Goal: Information Seeking & Learning: Learn about a topic

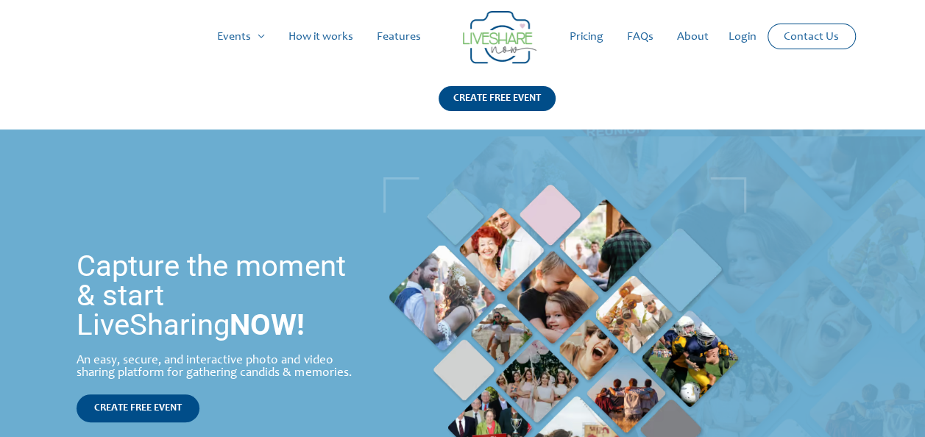
click at [580, 34] on link "Pricing" at bounding box center [586, 36] width 57 height 47
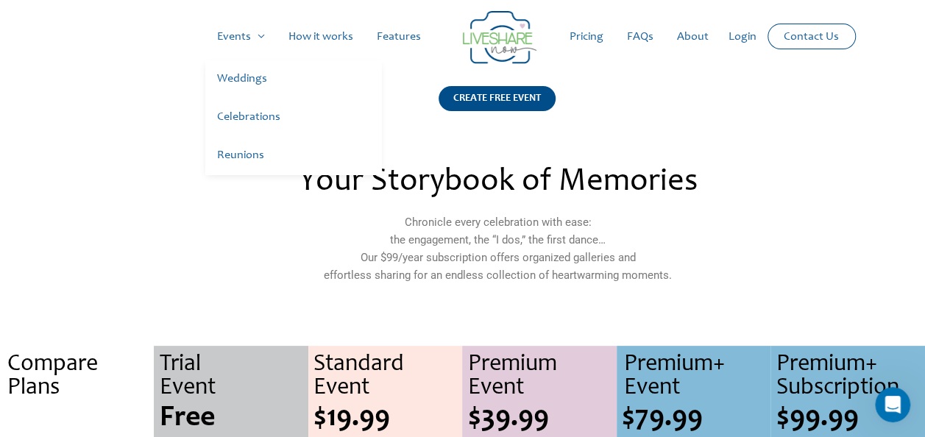
click at [236, 74] on link "Weddings" at bounding box center [293, 79] width 177 height 38
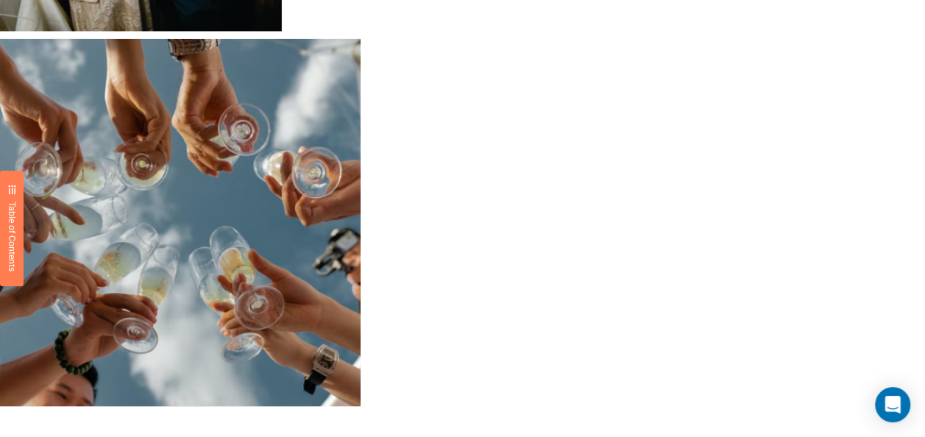
scroll to position [1580, 0]
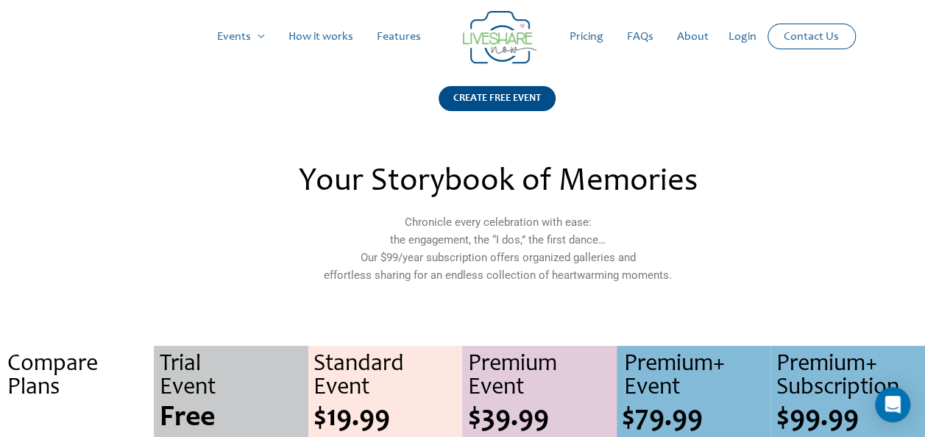
click at [388, 36] on link "Features" at bounding box center [399, 36] width 68 height 47
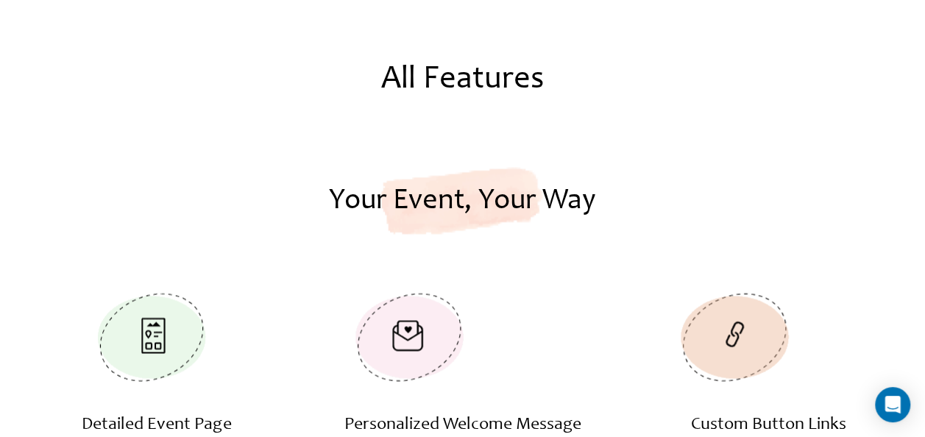
scroll to position [1178, 0]
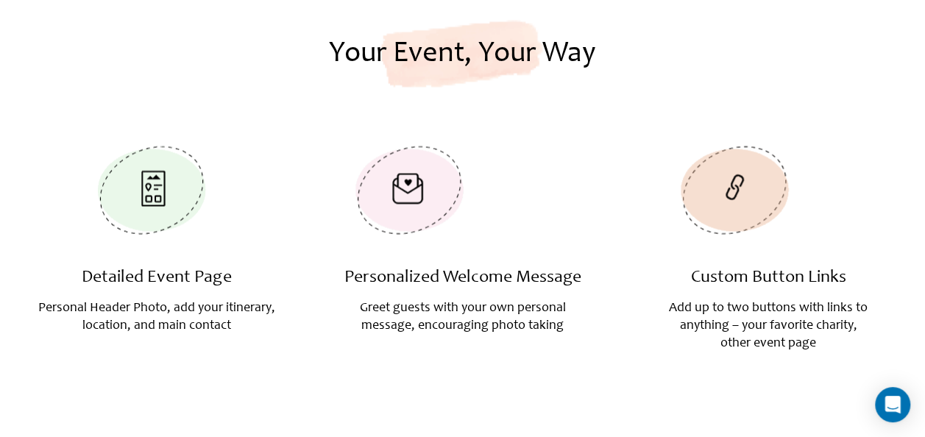
click at [160, 195] on img at bounding box center [151, 190] width 132 height 121
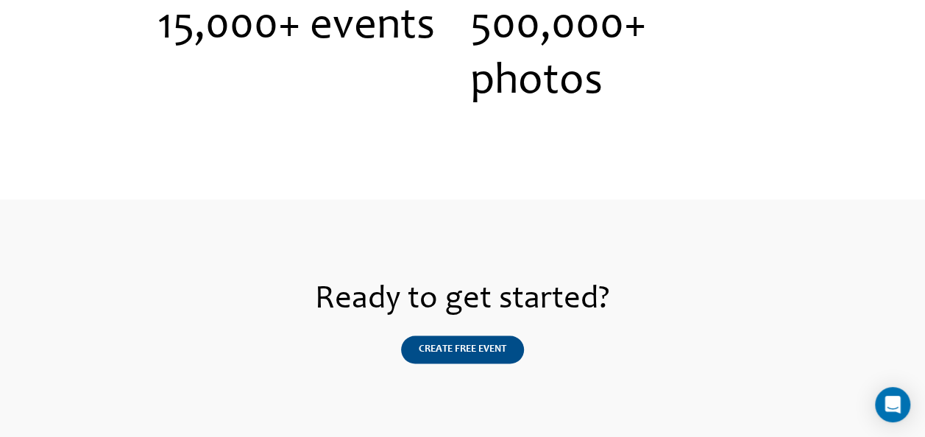
scroll to position [3901, 0]
